Goal: Transaction & Acquisition: Purchase product/service

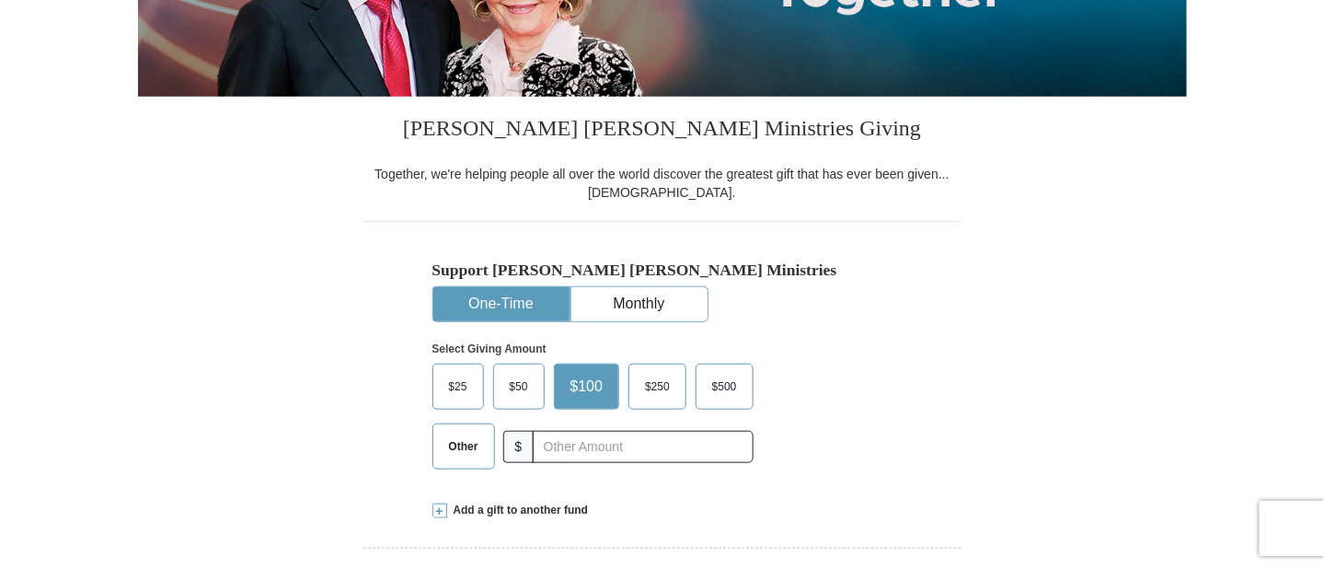
scroll to position [372, 0]
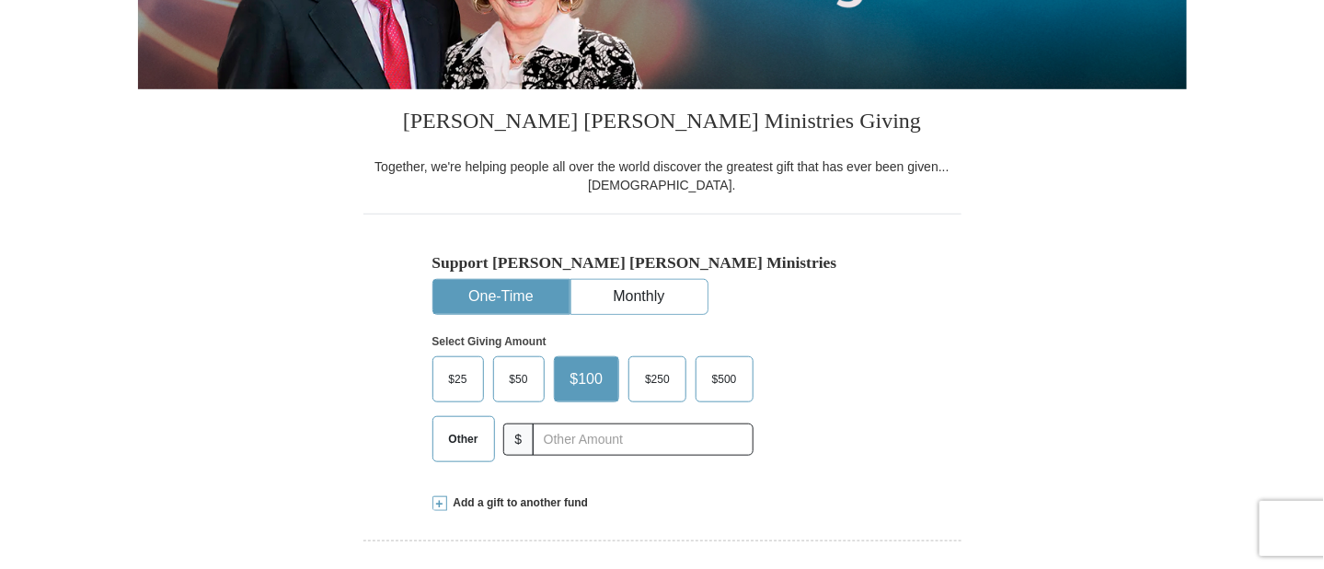
click at [521, 384] on span "$50" at bounding box center [519, 379] width 37 height 28
click at [0, 0] on input "$50" at bounding box center [0, 0] width 0 height 0
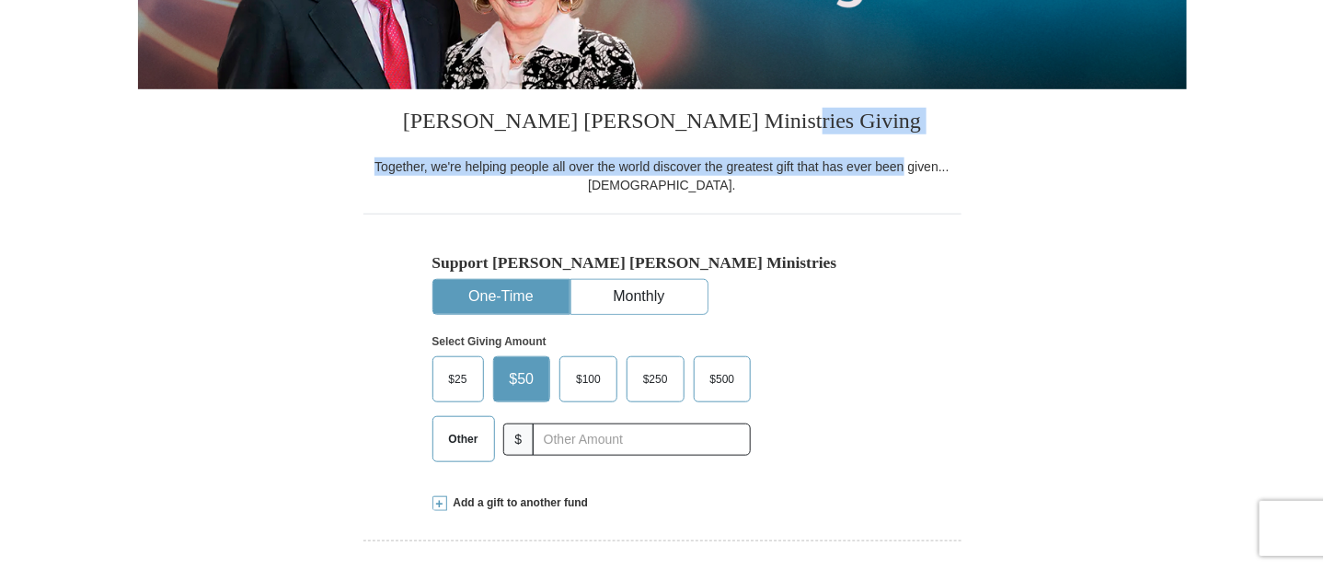
drag, startPoint x: 1323, startPoint y: 93, endPoint x: 1312, endPoint y: 156, distance: 64.5
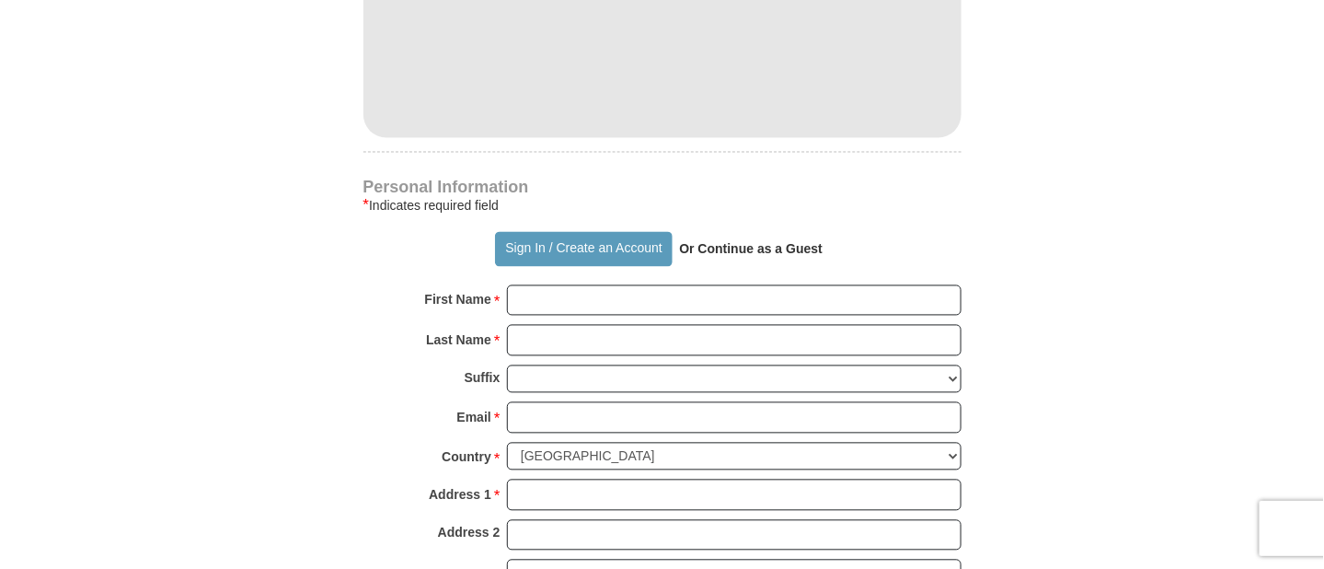
scroll to position [1130, 0]
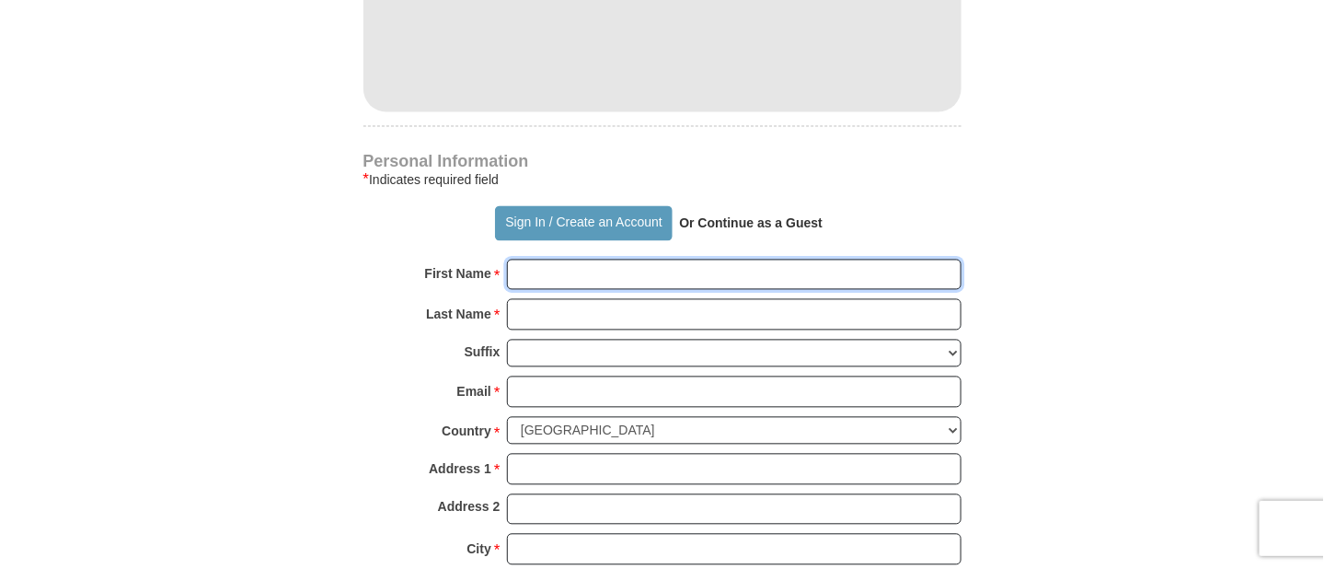
click at [643, 262] on input "First Name *" at bounding box center [734, 275] width 455 height 31
type input "[PERSON_NAME]"
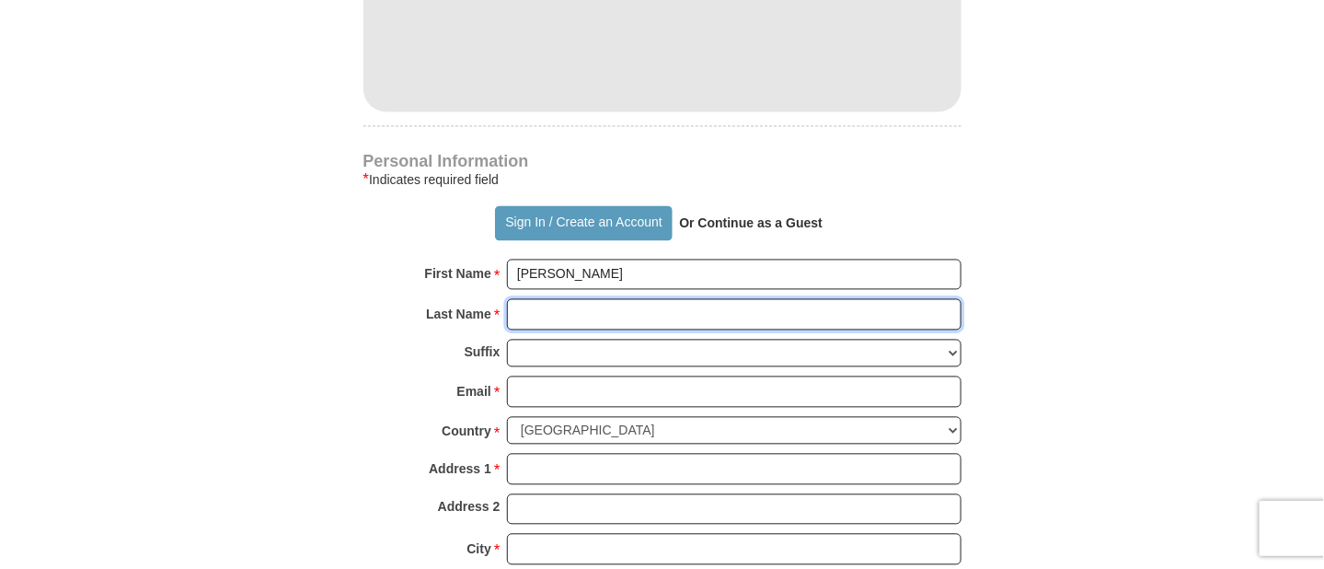
click at [558, 313] on input "Last Name *" at bounding box center [734, 314] width 455 height 31
type input "[PERSON_NAME]"
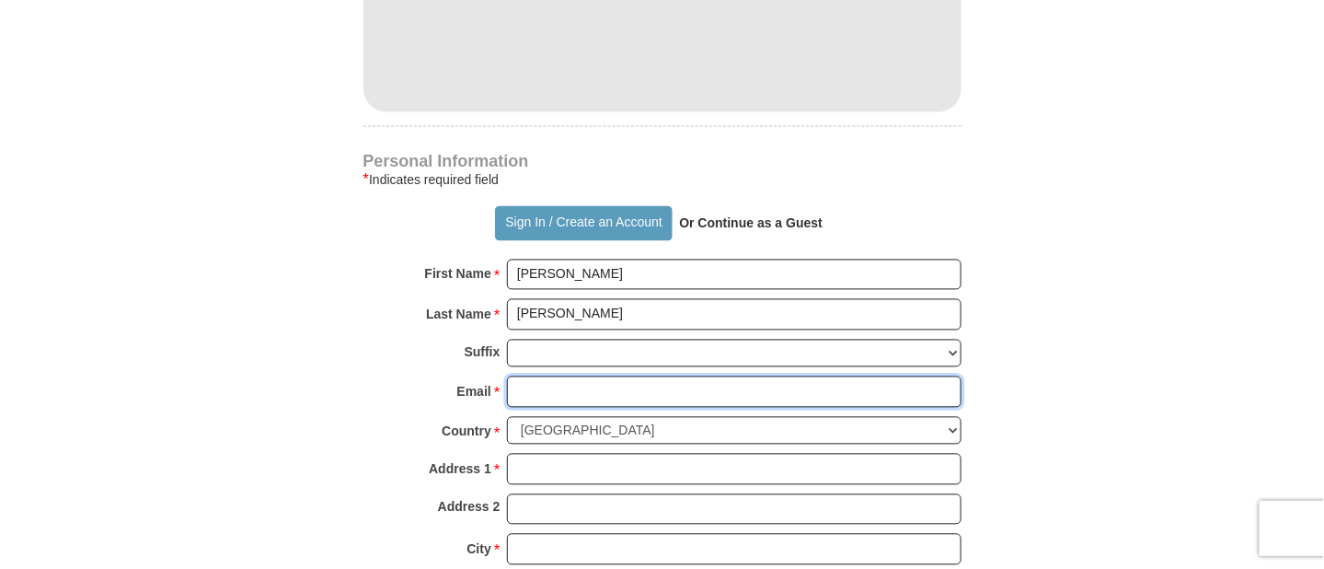
click at [560, 381] on input "Email *" at bounding box center [734, 391] width 455 height 31
type input "[EMAIL_ADDRESS][DOMAIN_NAME]"
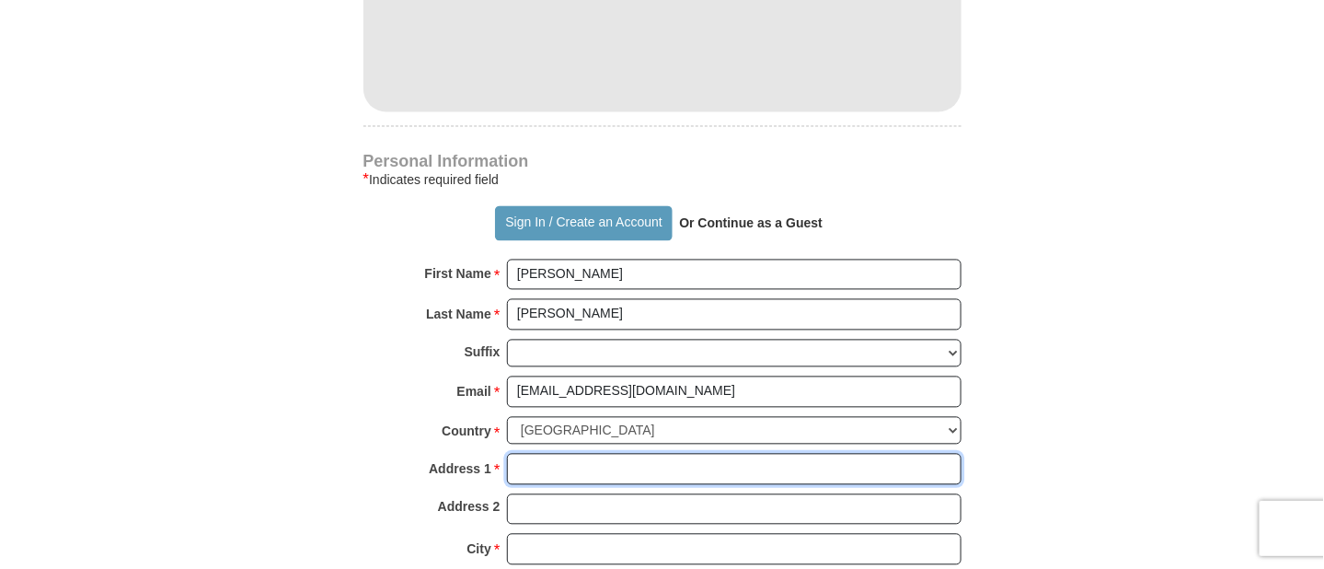
type input "[STREET_ADDRESS]"
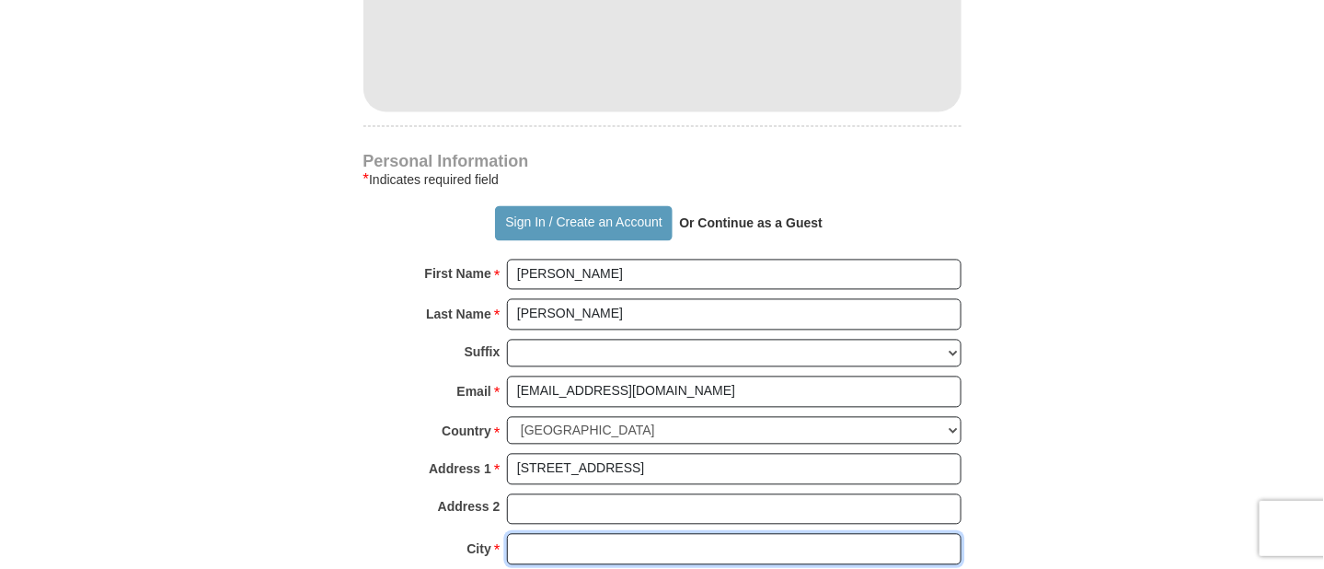
type input "Sugar Land"
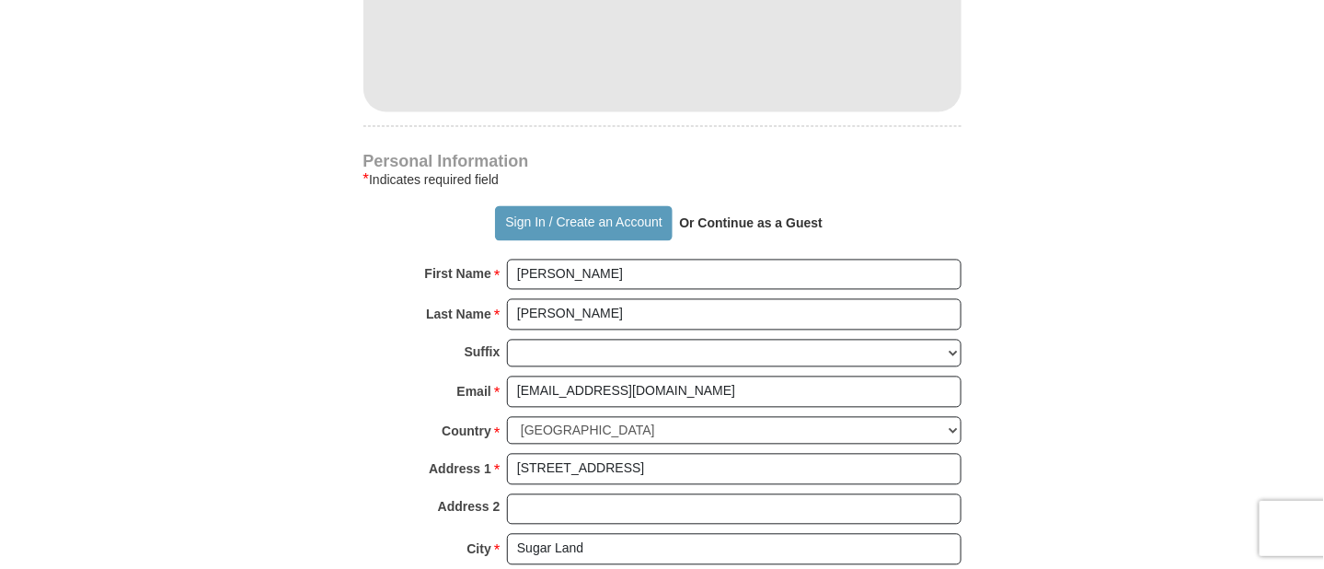
select select "[GEOGRAPHIC_DATA]"
type input "77479"
type input "7132498772"
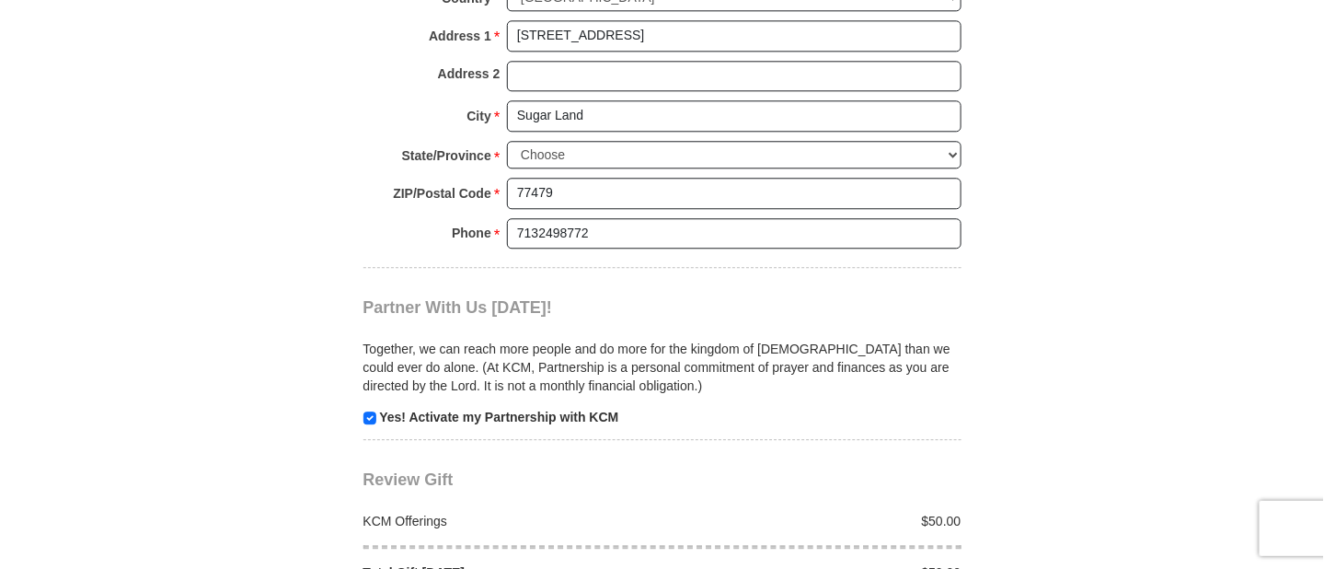
scroll to position [1606, 0]
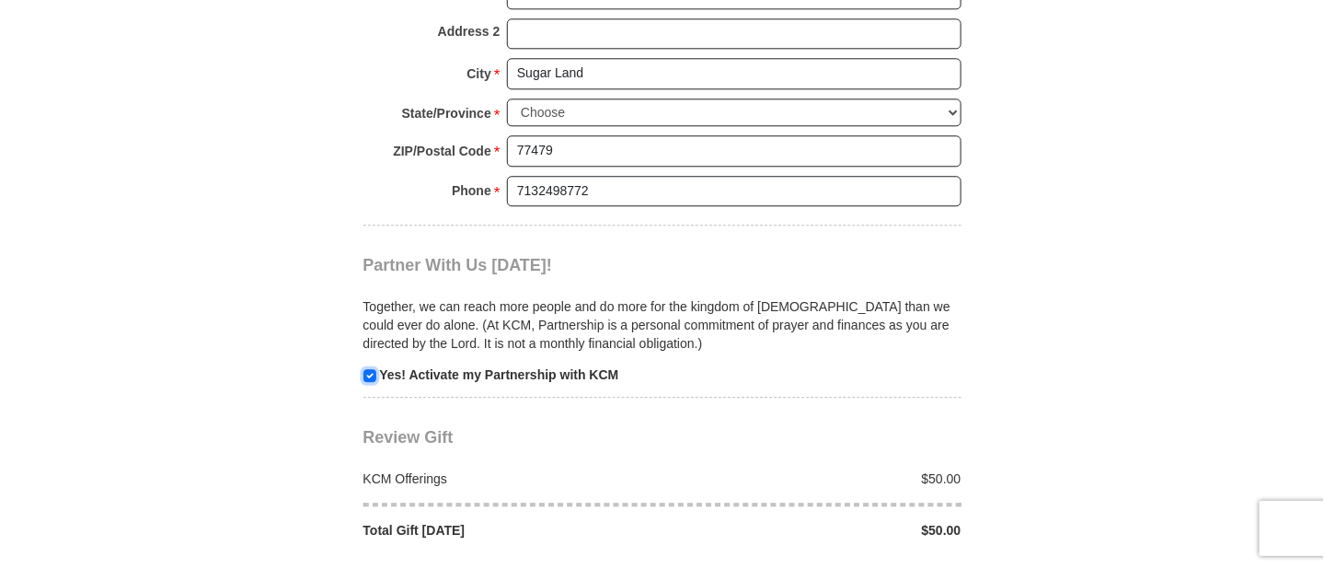
click at [371, 369] on input "checkbox" at bounding box center [370, 375] width 13 height 13
checkbox input "false"
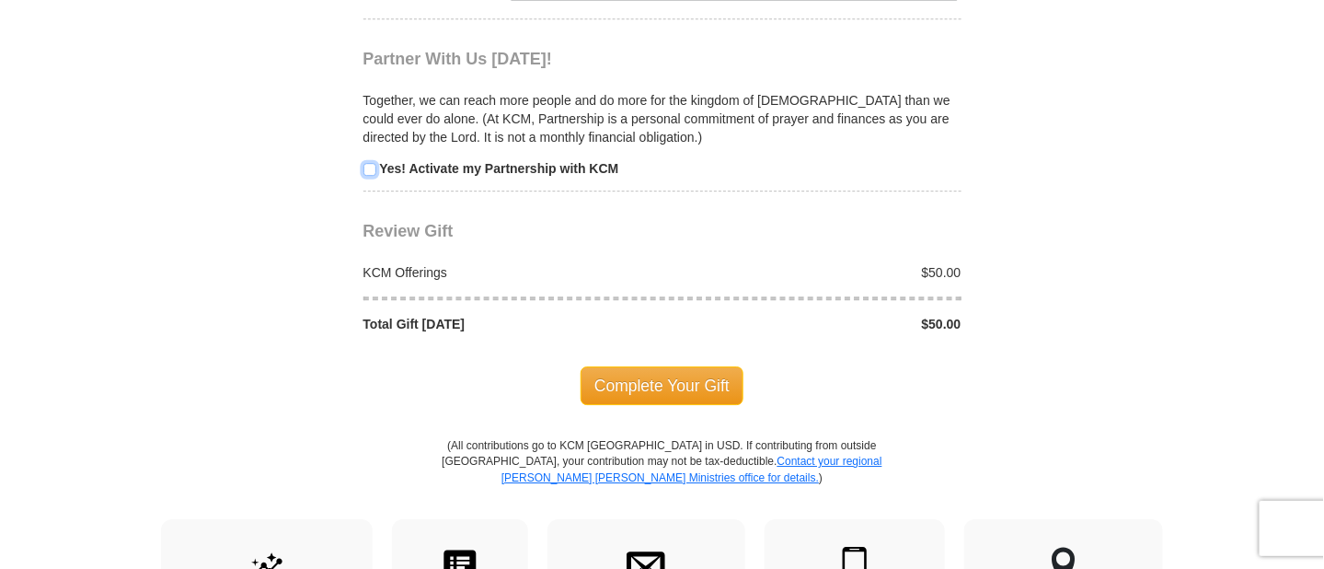
scroll to position [1850, 0]
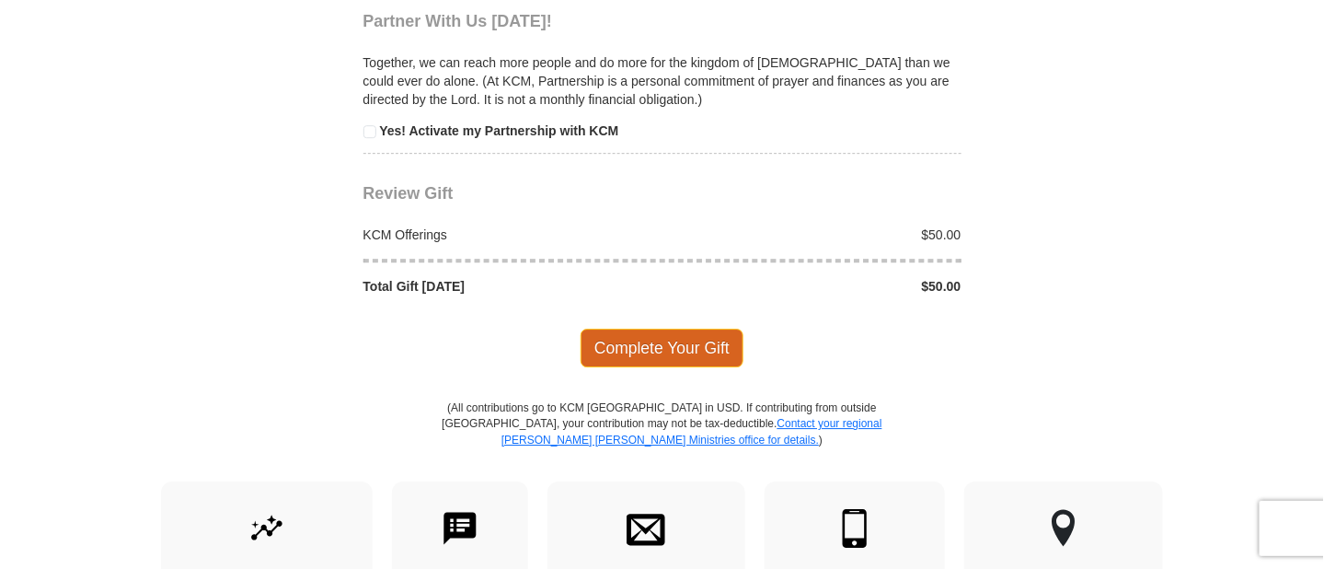
click at [641, 337] on span "Complete Your Gift" at bounding box center [662, 348] width 163 height 39
